Goal: Transaction & Acquisition: Obtain resource

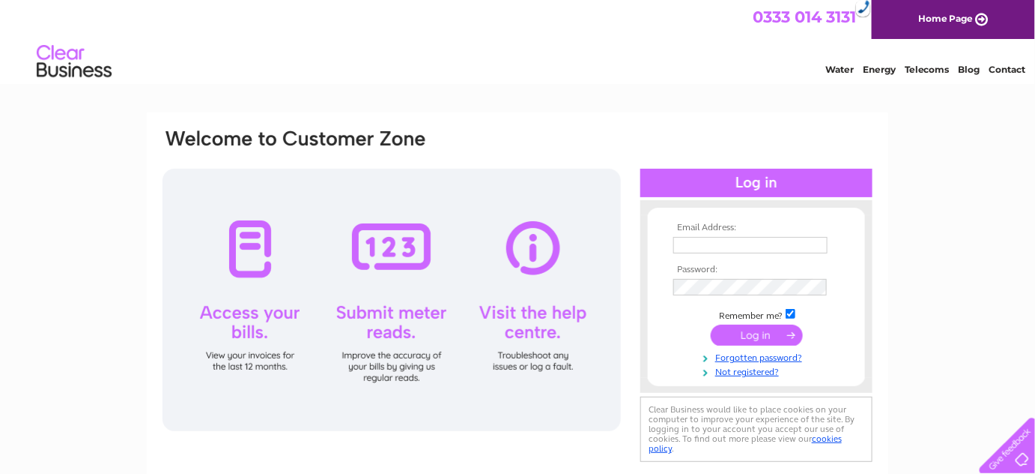
type input "custombuilt2001@aol.com"
click at [748, 333] on input "submit" at bounding box center [757, 334] width 92 height 21
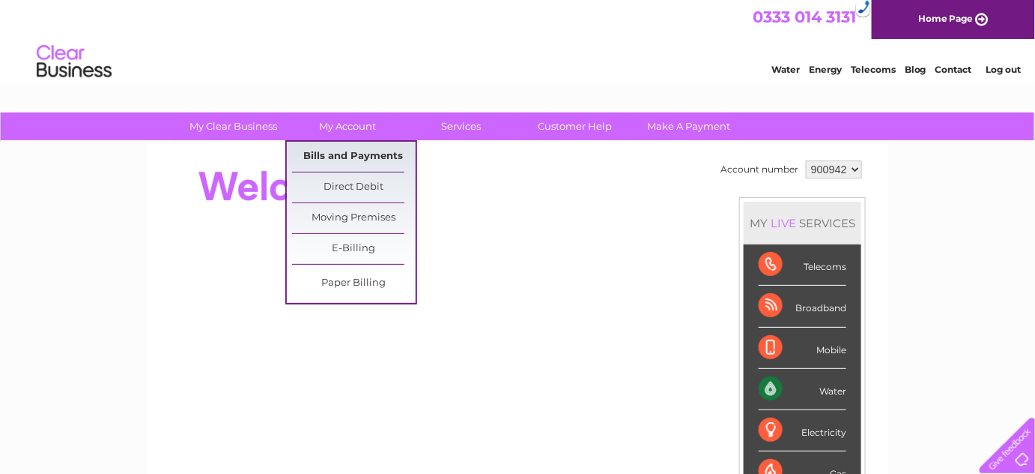
click at [361, 151] on link "Bills and Payments" at bounding box center [354, 157] width 124 height 30
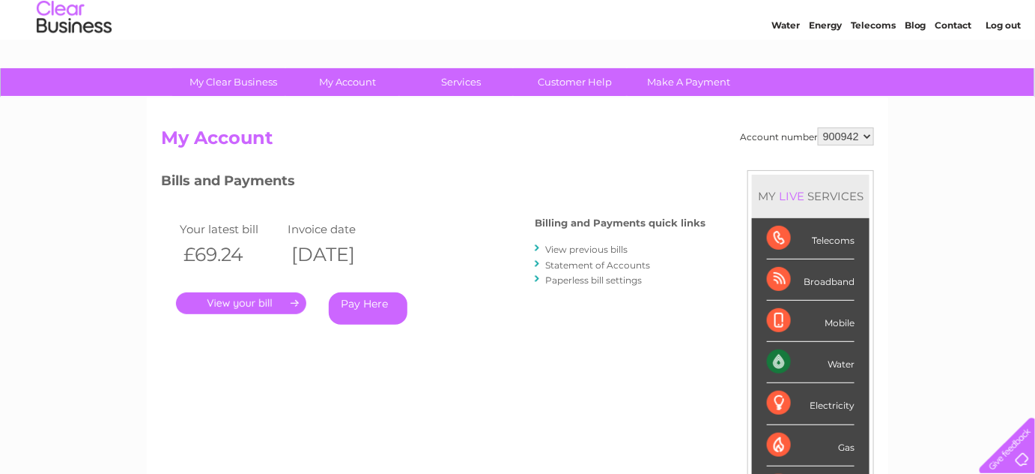
scroll to position [67, 0]
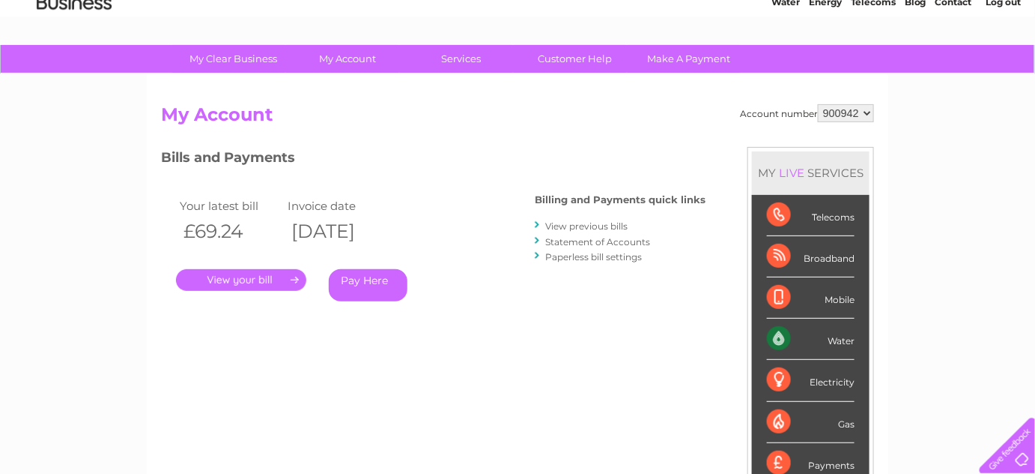
click at [232, 272] on link "." at bounding box center [241, 280] width 130 height 22
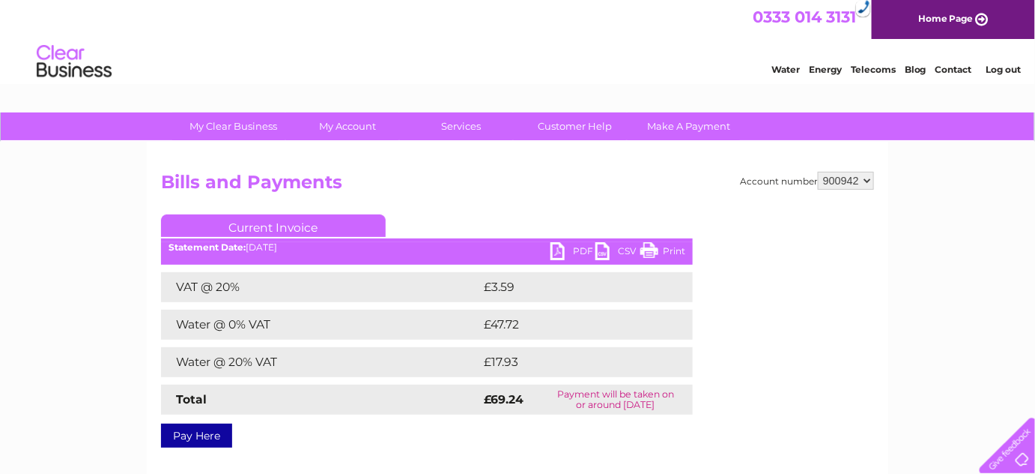
click at [560, 252] on link "PDF" at bounding box center [573, 253] width 45 height 22
click at [851, 179] on select "900942 900943 919188" at bounding box center [846, 181] width 56 height 18
select select "900943"
click at [819, 172] on select "900942 900943 919188" at bounding box center [846, 181] width 56 height 18
click at [581, 245] on link "PDF" at bounding box center [573, 253] width 45 height 22
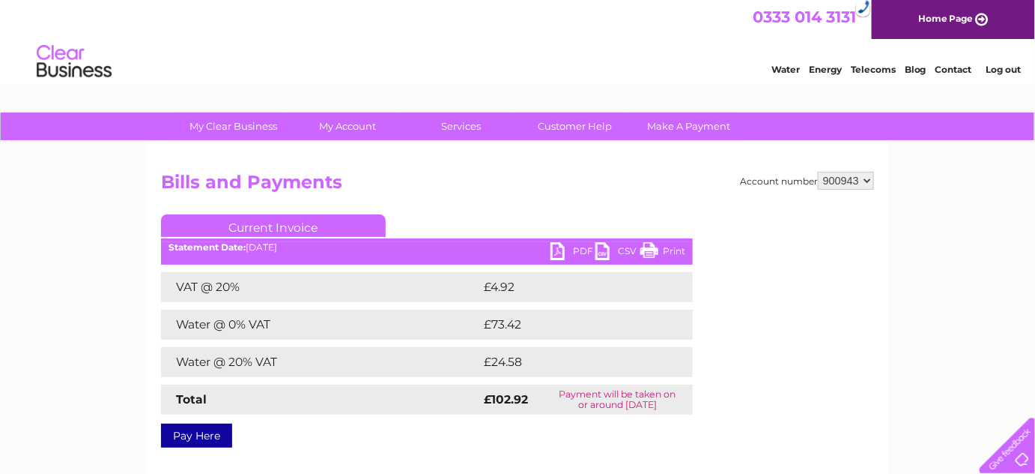
click at [843, 177] on select "900942 900943 919188" at bounding box center [846, 181] width 56 height 18
select select "919188"
click at [819, 172] on select "900942 900943 919188" at bounding box center [846, 181] width 56 height 18
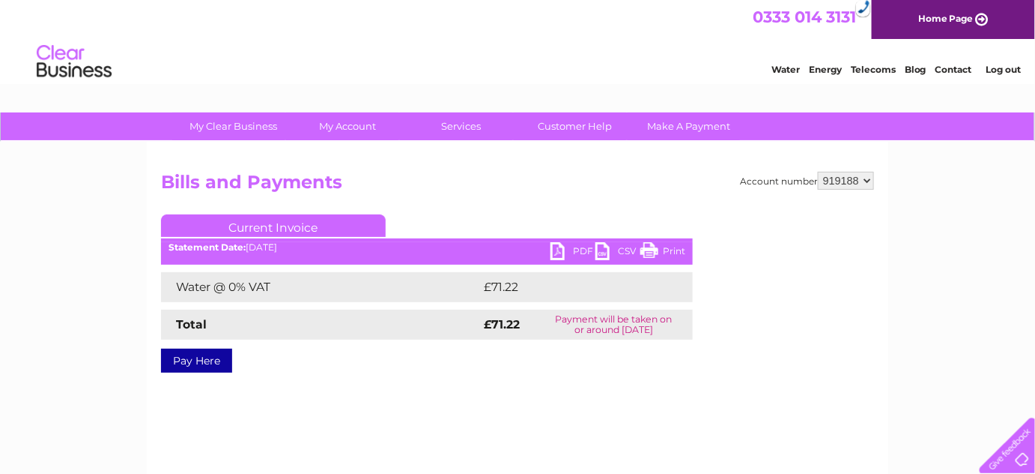
click at [567, 250] on link "PDF" at bounding box center [573, 253] width 45 height 22
